Goal: Information Seeking & Learning: Understand process/instructions

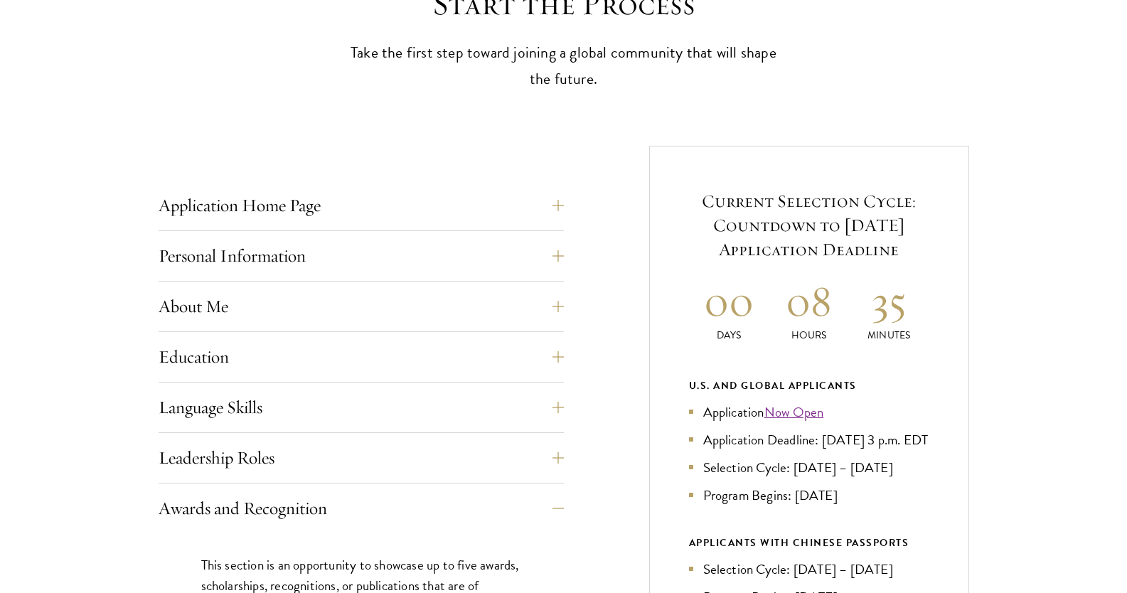
scroll to position [448, 0]
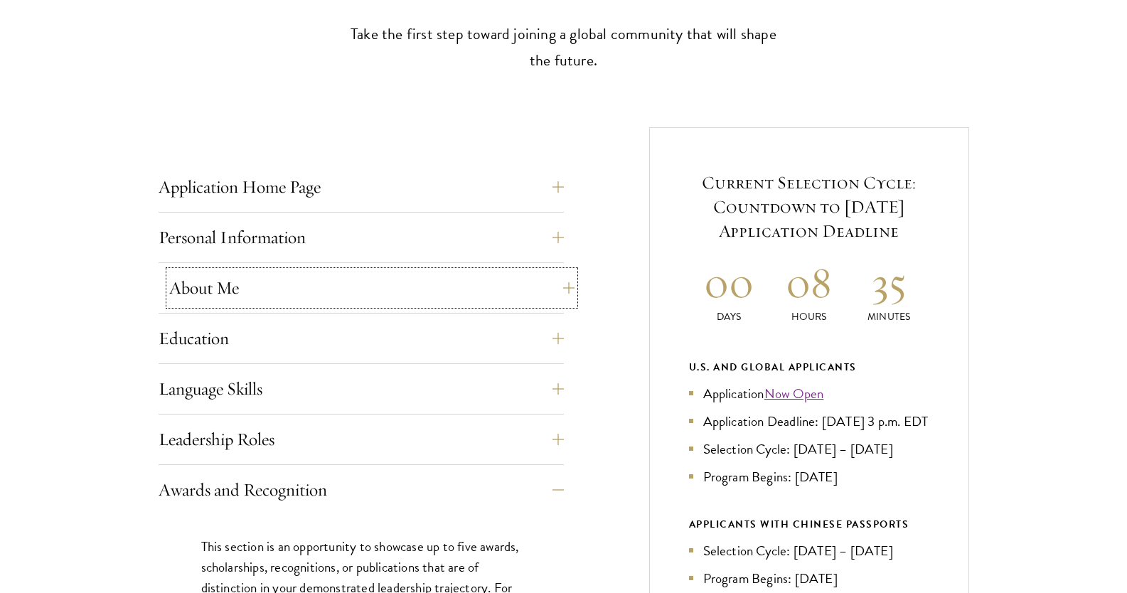
click at [272, 286] on button "About Me" at bounding box center [371, 288] width 405 height 34
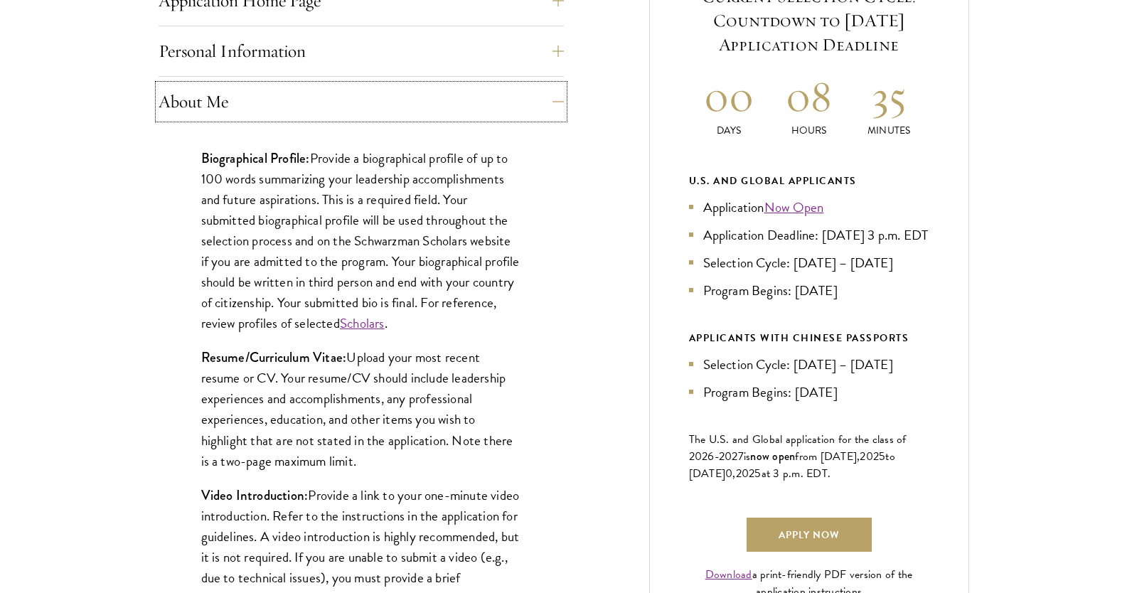
scroll to position [732, 0]
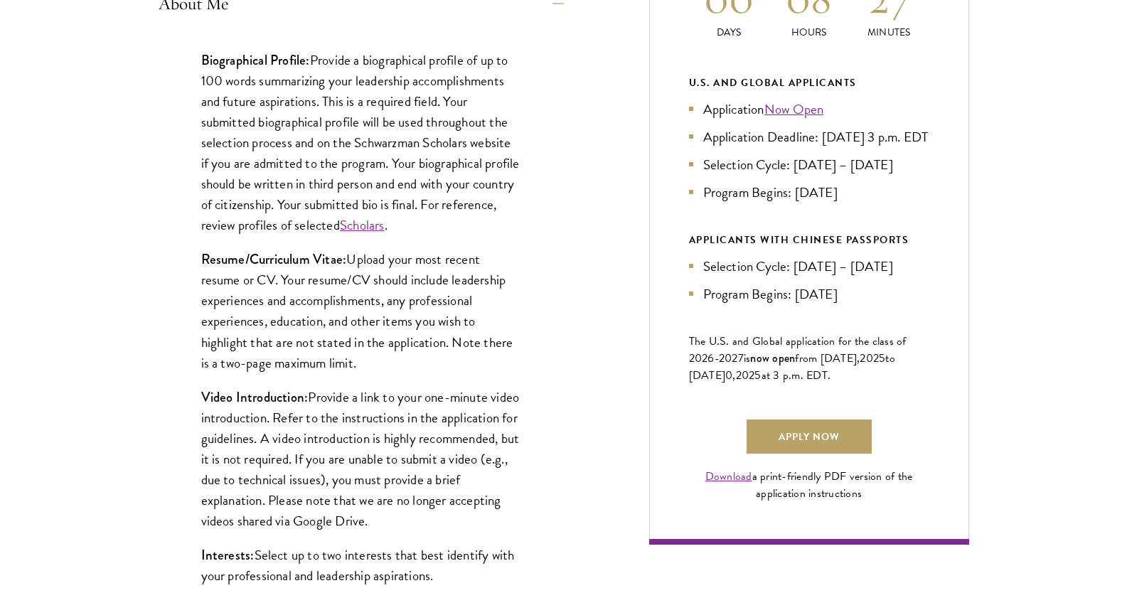
drag, startPoint x: 193, startPoint y: 255, endPoint x: 382, endPoint y: 363, distance: 218.2
click at [382, 363] on div "Biographical Profile: Provide a biographical profile of up to 100 words summari…" at bounding box center [361, 373] width 405 height 690
copy p "Resume/Curriculum Vitae: Upload your most recent resume or CV. Your resume/CV s…"
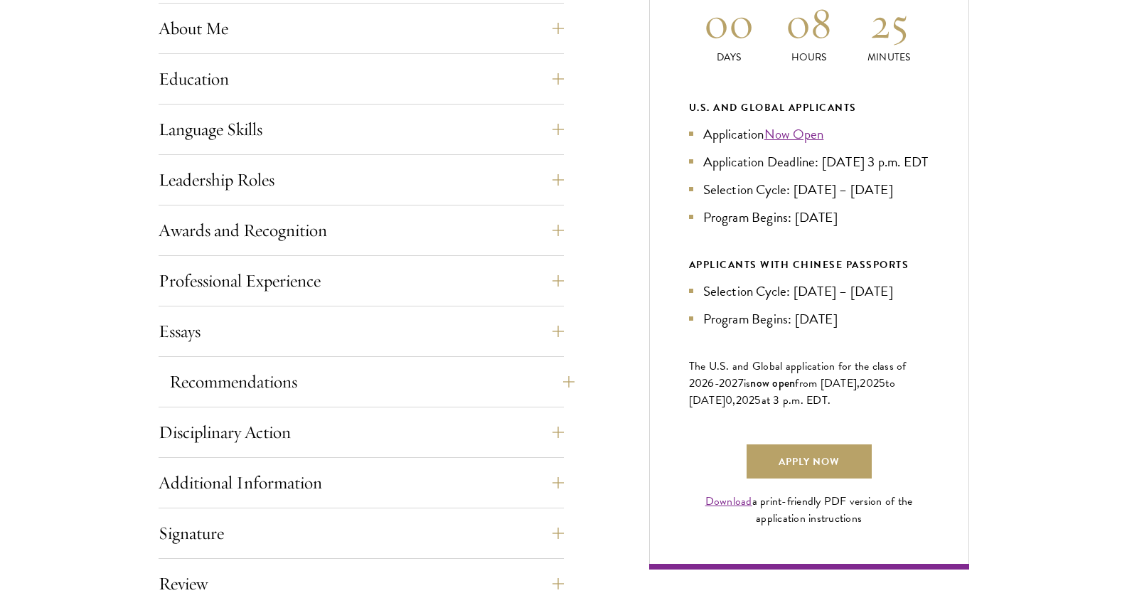
scroll to position [711, 0]
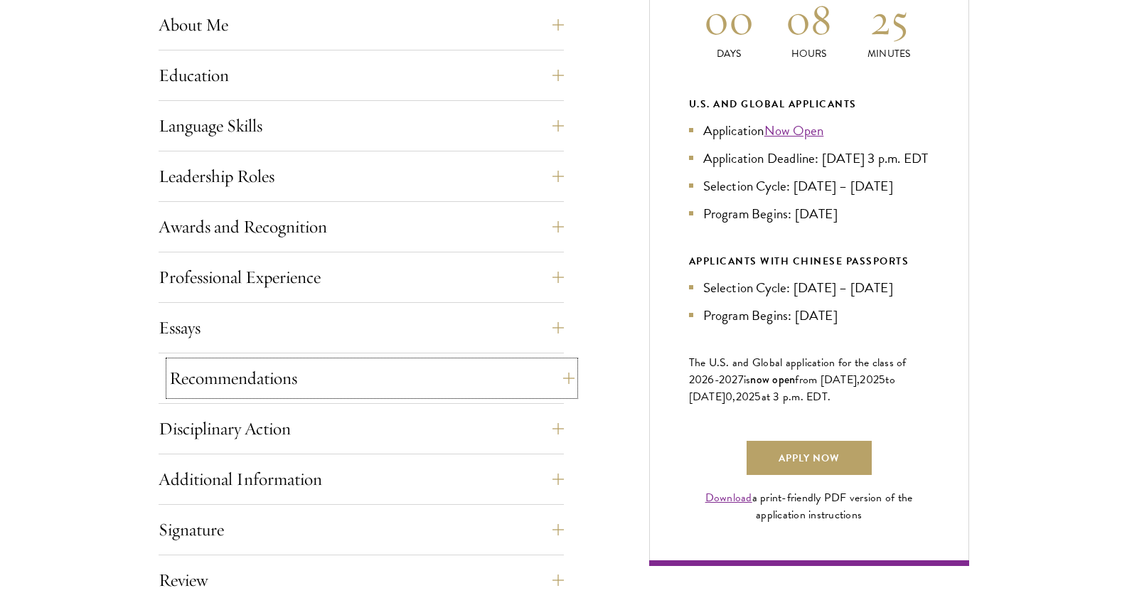
click at [266, 369] on button "Recommendations" at bounding box center [371, 378] width 405 height 34
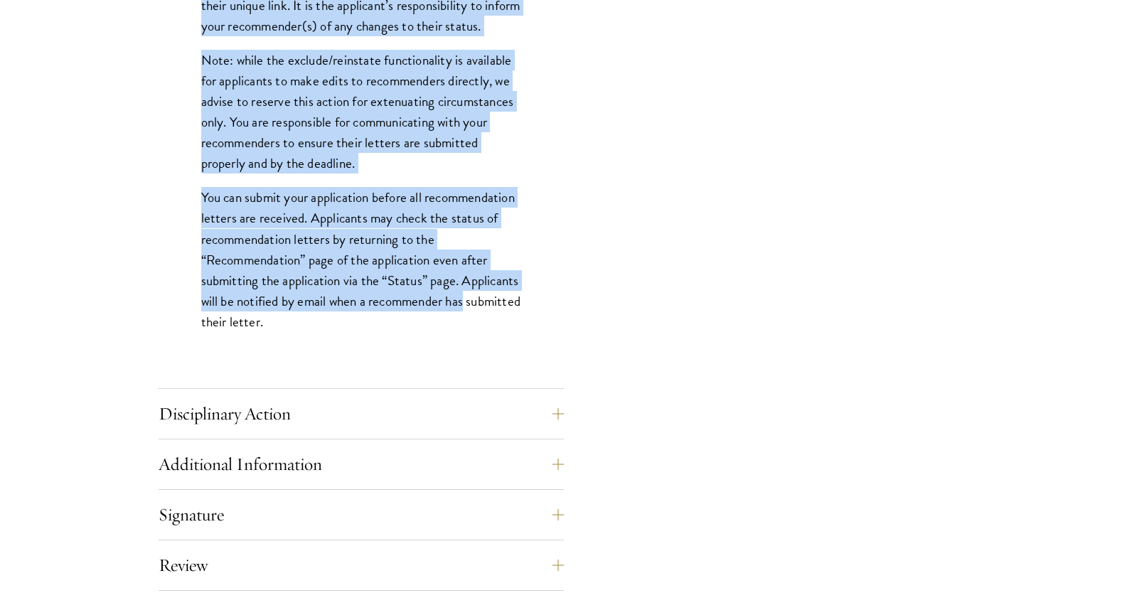
scroll to position [1920, 0]
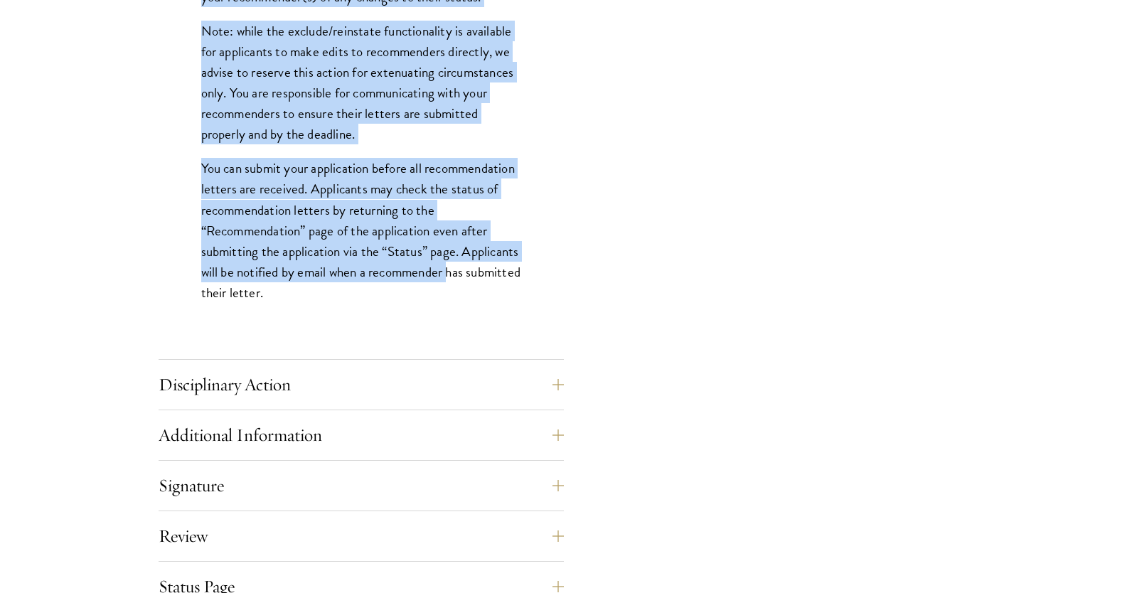
drag, startPoint x: 139, startPoint y: 229, endPoint x: 451, endPoint y: 301, distance: 320.4
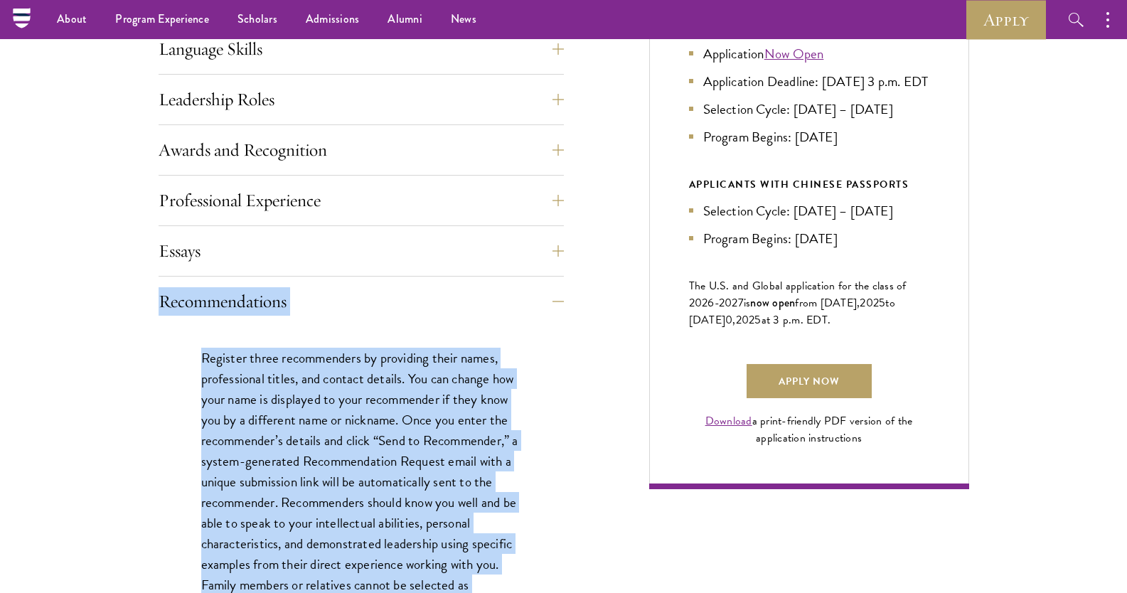
scroll to position [782, 0]
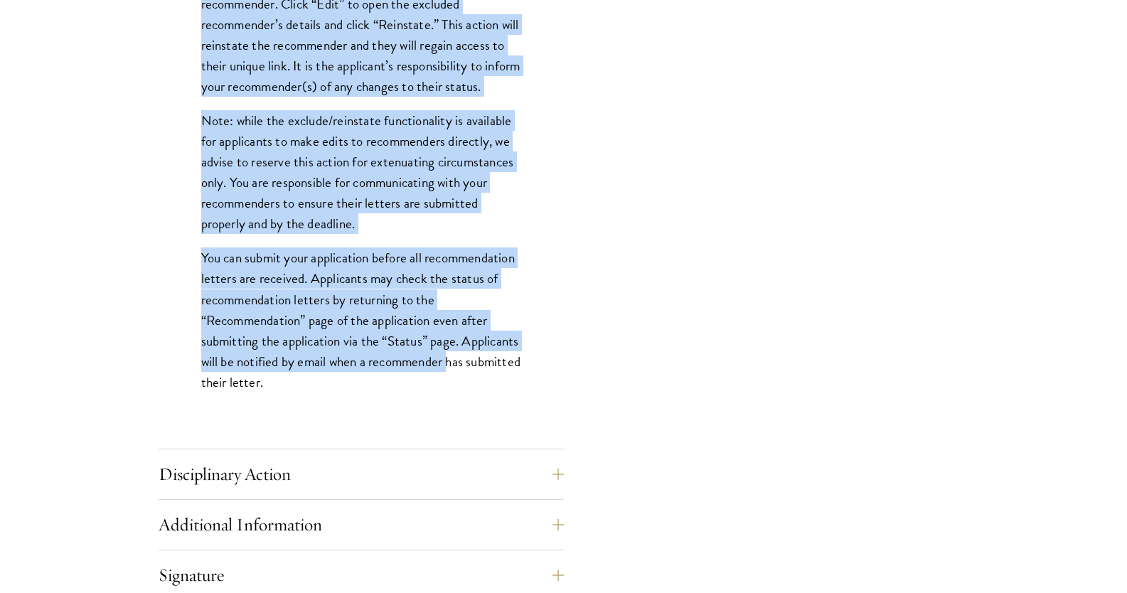
scroll to position [1848, 0]
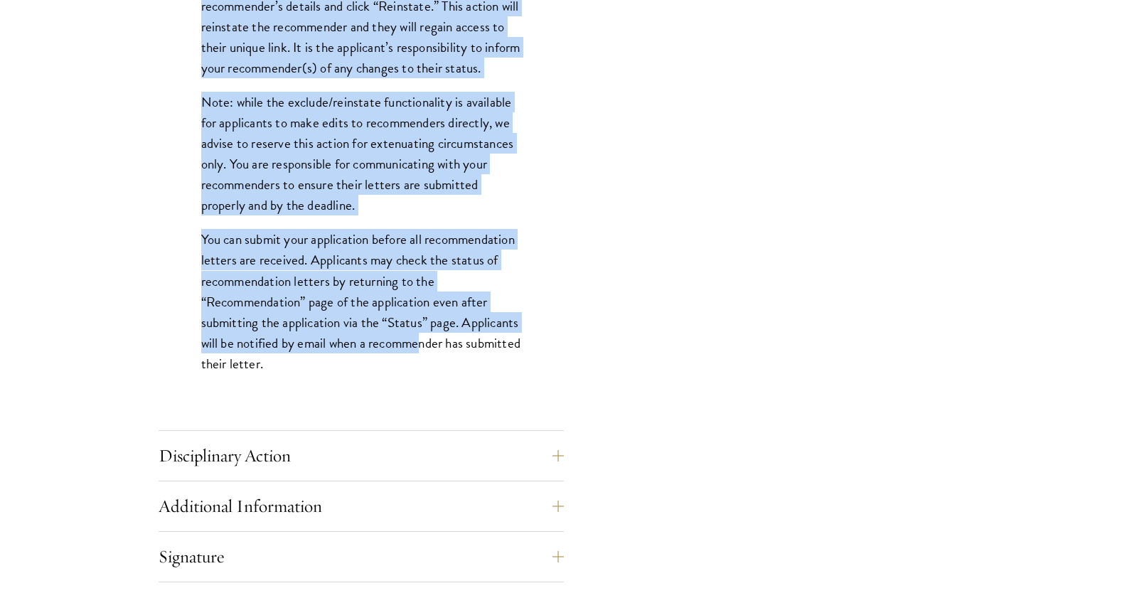
drag, startPoint x: 151, startPoint y: 306, endPoint x: 422, endPoint y: 365, distance: 278.1
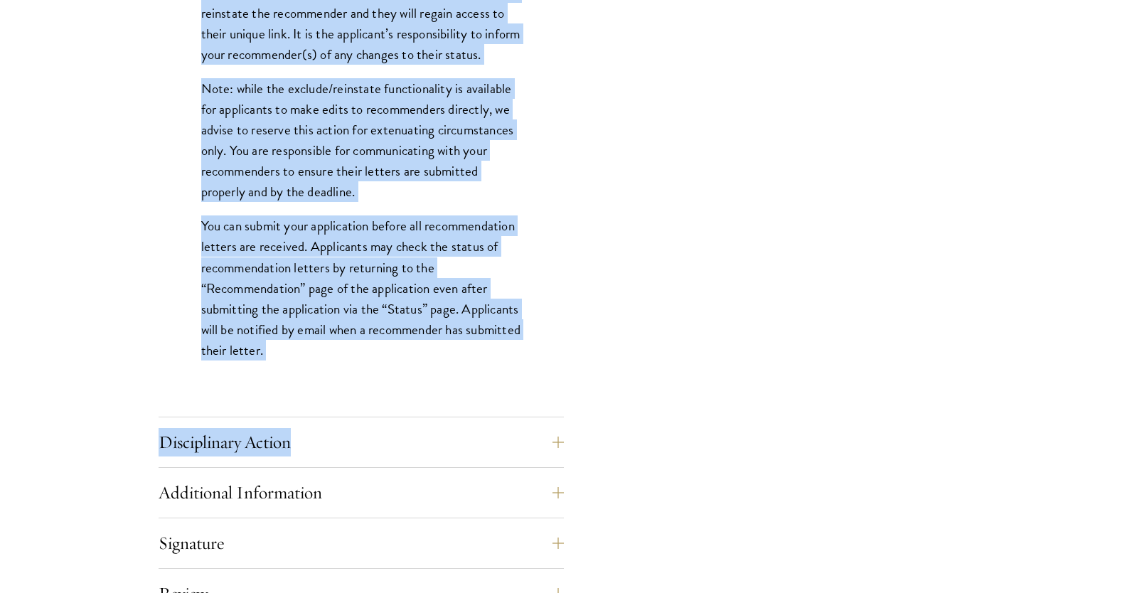
scroll to position [1893, 0]
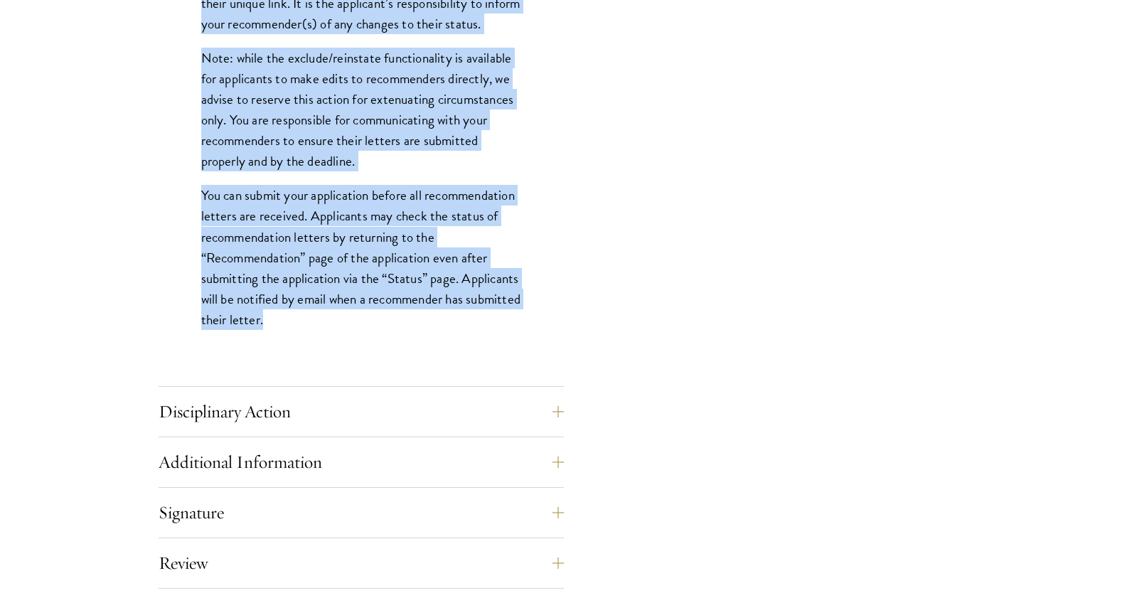
drag, startPoint x: 147, startPoint y: 400, endPoint x: 348, endPoint y: 340, distance: 210.1
copy div "Loremipsumdolor Sitametc adipi elitseddoeiu te incididun utlab etdol, magnaaliq…"
